Goal: Task Accomplishment & Management: Manage account settings

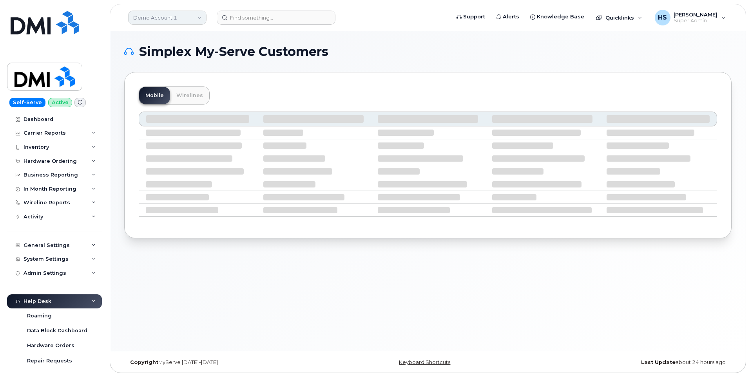
click at [148, 18] on link "Demo Account 1" at bounding box center [167, 18] width 78 height 14
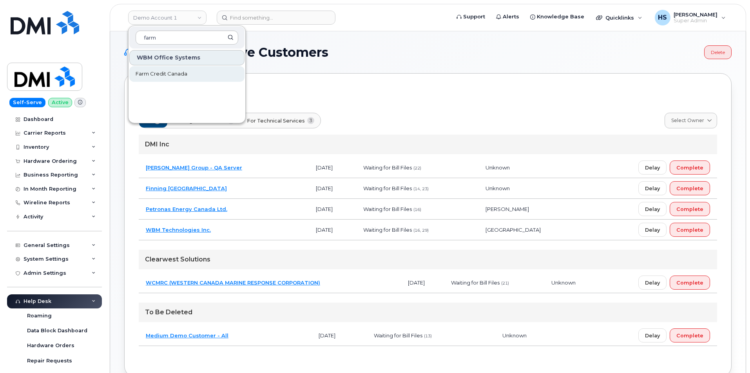
type input "farm"
click at [150, 72] on span "Farm Credit Canada" at bounding box center [162, 74] width 52 height 8
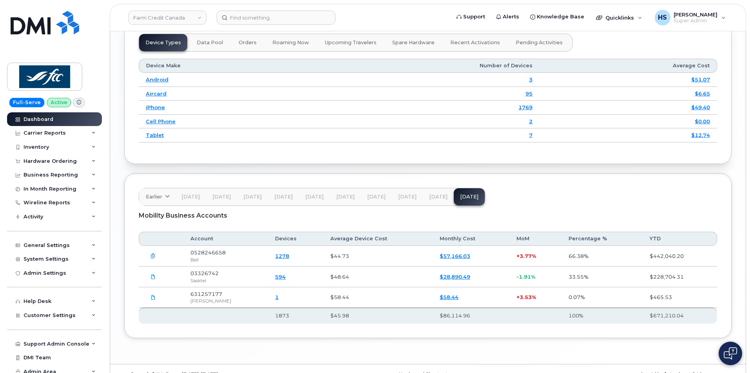
scroll to position [971, 0]
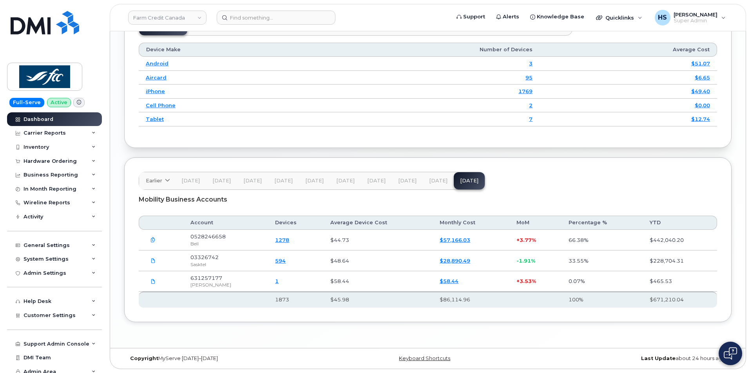
click at [430, 181] on span "Jul 25" at bounding box center [438, 181] width 18 height 6
click at [463, 181] on span "Aug 25" at bounding box center [469, 181] width 18 height 6
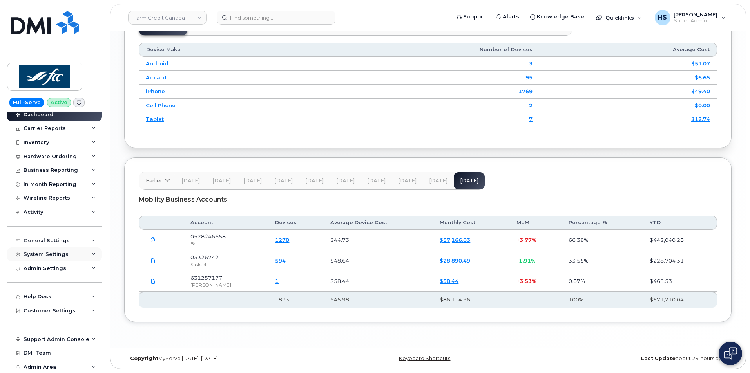
scroll to position [5, 0]
click at [63, 313] on span "Customer Settings" at bounding box center [50, 310] width 52 height 6
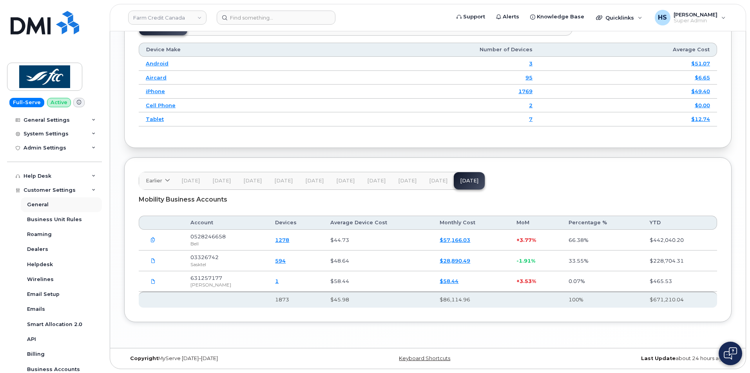
scroll to position [201, 0]
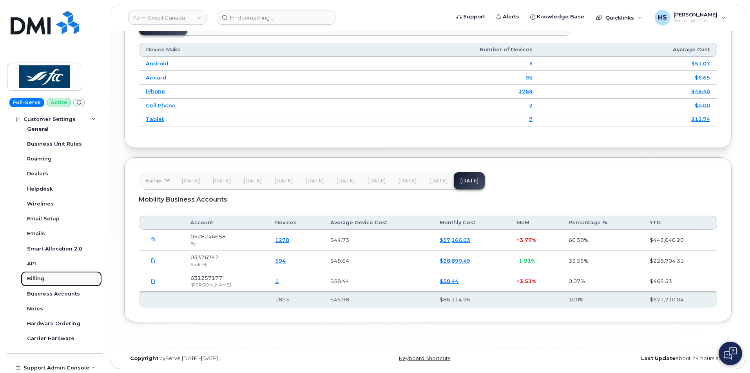
click at [35, 280] on div "Billing" at bounding box center [36, 278] width 18 height 7
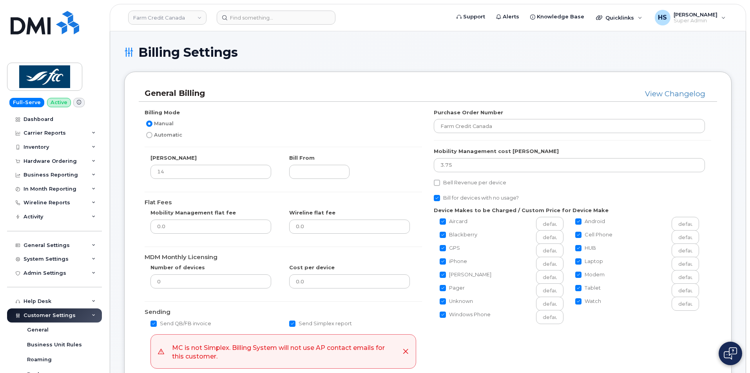
click at [148, 135] on input "Automatic" at bounding box center [149, 135] width 6 height 6
radio input "true"
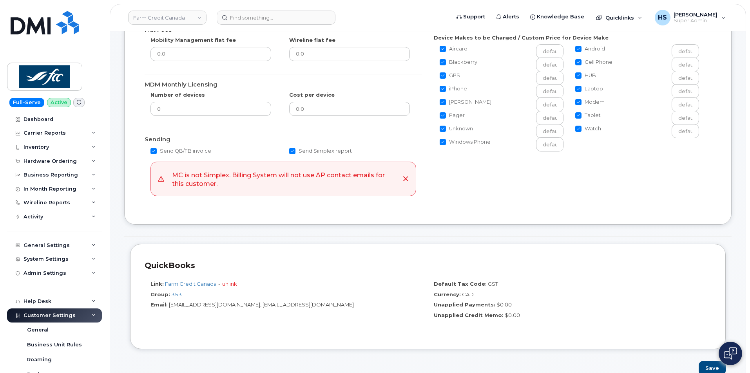
scroll to position [196, 0]
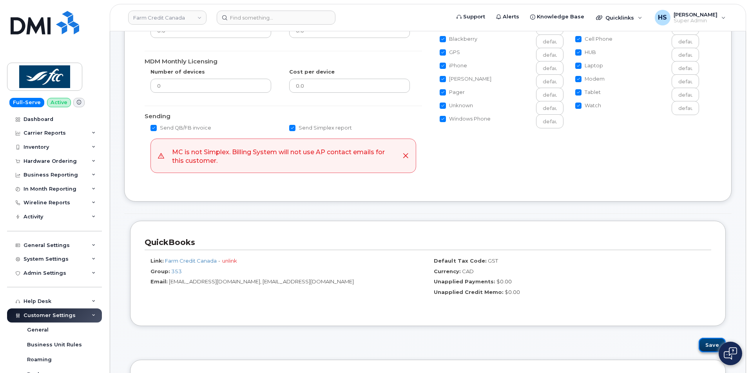
click at [709, 347] on button "Save" at bounding box center [711, 345] width 27 height 14
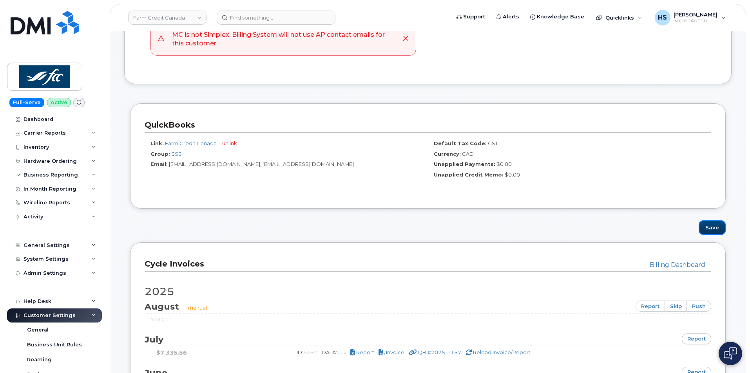
scroll to position [470, 0]
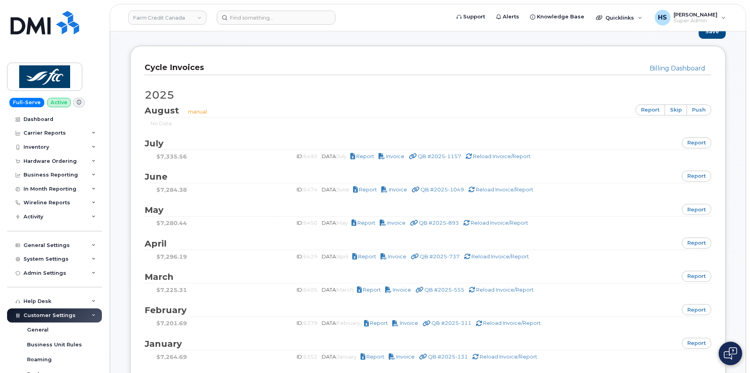
scroll to position [548, 0]
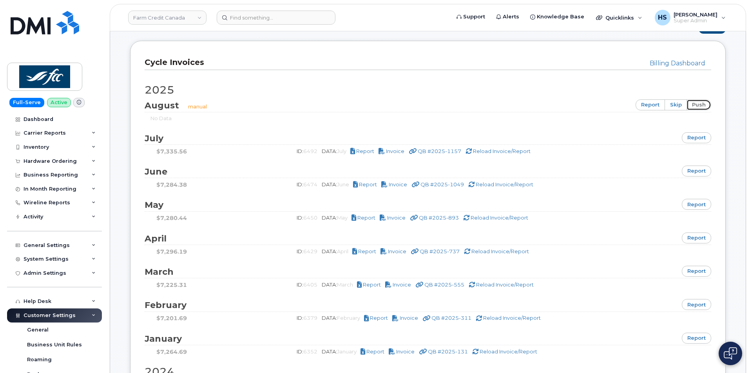
click at [697, 105] on link "push" at bounding box center [698, 104] width 25 height 11
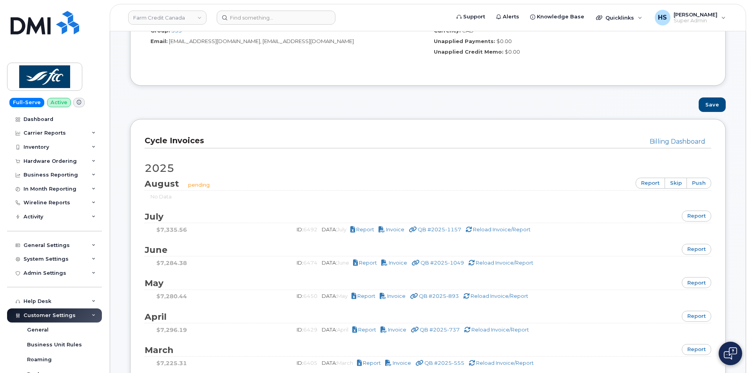
scroll to position [274, 0]
